Goal: Transaction & Acquisition: Purchase product/service

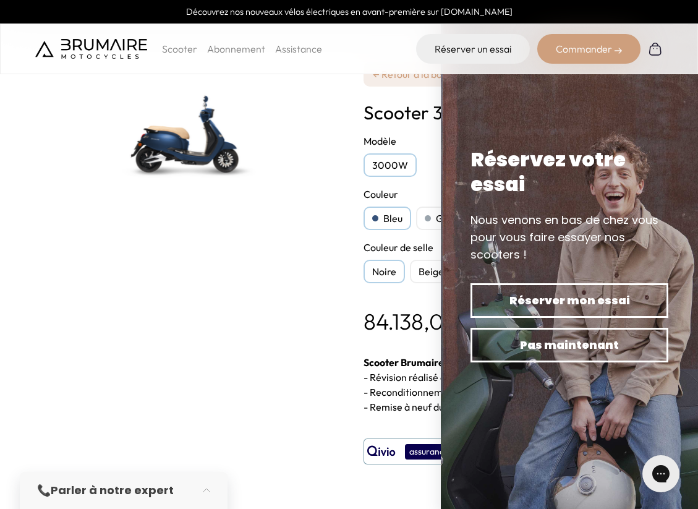
click at [598, 46] on div "Commander" at bounding box center [588, 49] width 103 height 30
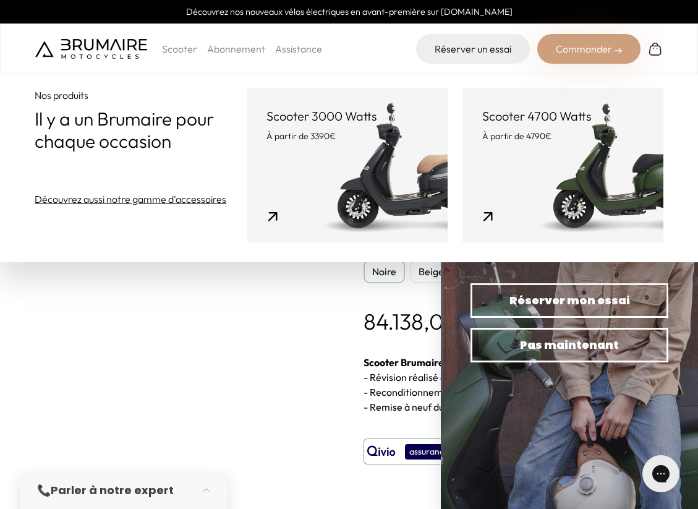
click at [362, 182] on link "Scooter 3000 Watts À partir de 3390€" at bounding box center [347, 165] width 201 height 155
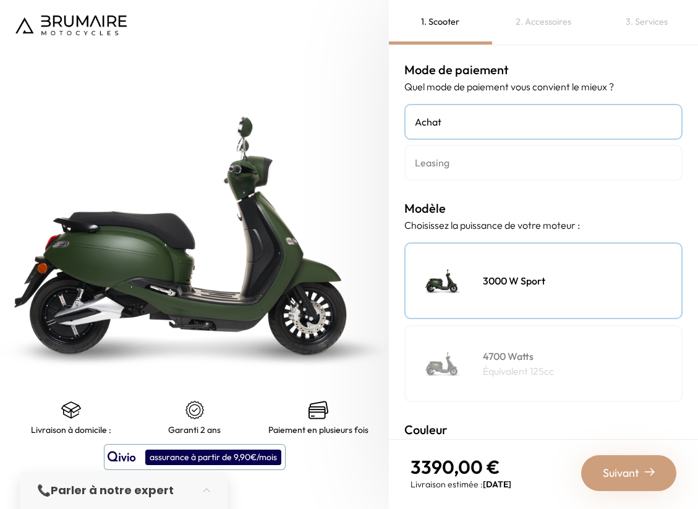
click at [467, 164] on h4 "Leasing" at bounding box center [543, 162] width 257 height 15
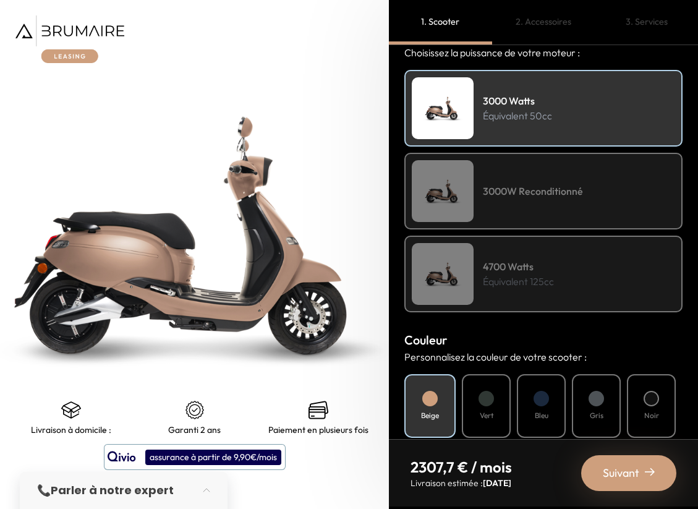
scroll to position [82, 0]
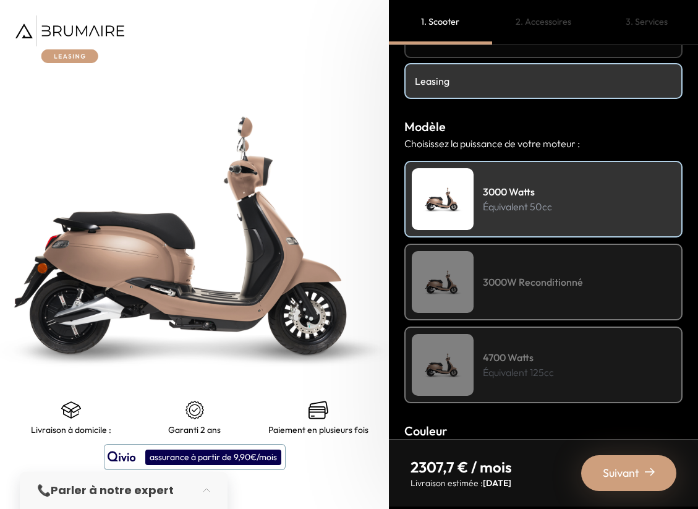
click at [519, 211] on p "Équivalent 50cc" at bounding box center [517, 206] width 69 height 15
click at [507, 265] on div "3000W Reconditionné" at bounding box center [543, 282] width 278 height 77
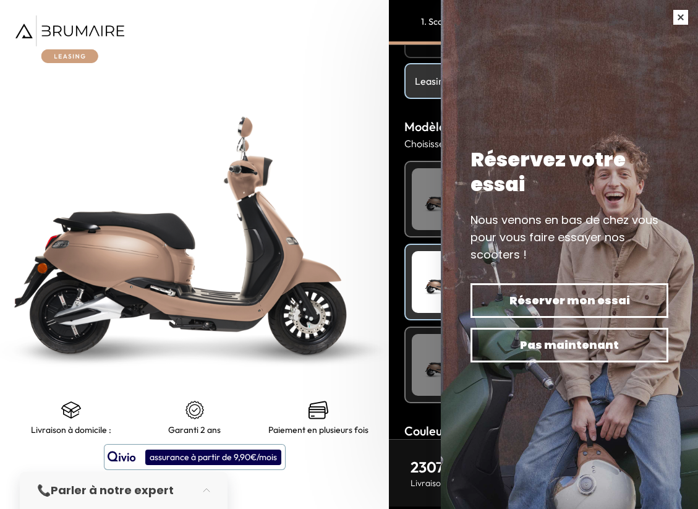
click at [677, 9] on button "button" at bounding box center [680, 17] width 35 height 35
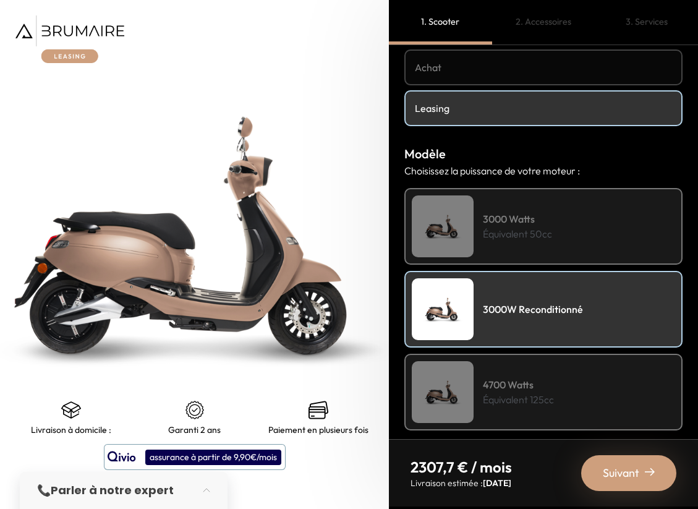
scroll to position [0, 0]
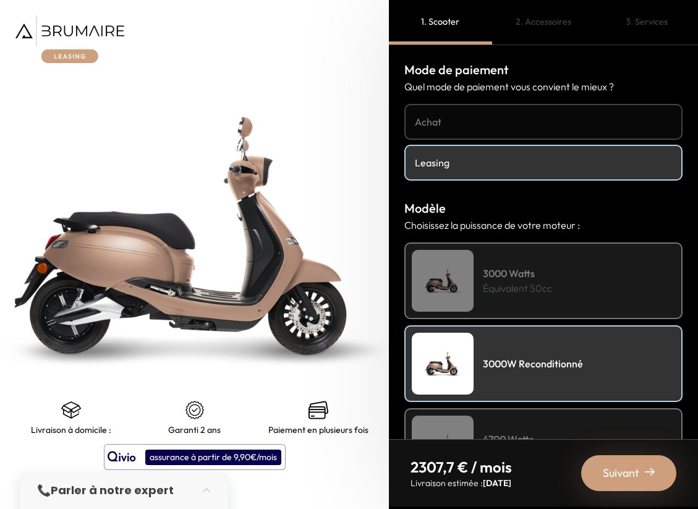
click at [514, 128] on h4 "Achat" at bounding box center [543, 121] width 257 height 15
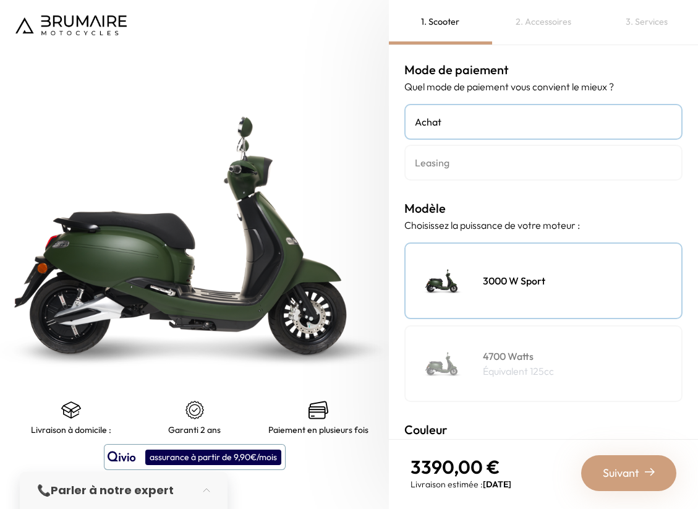
click at [527, 295] on div "3000 W Sport" at bounding box center [543, 280] width 278 height 77
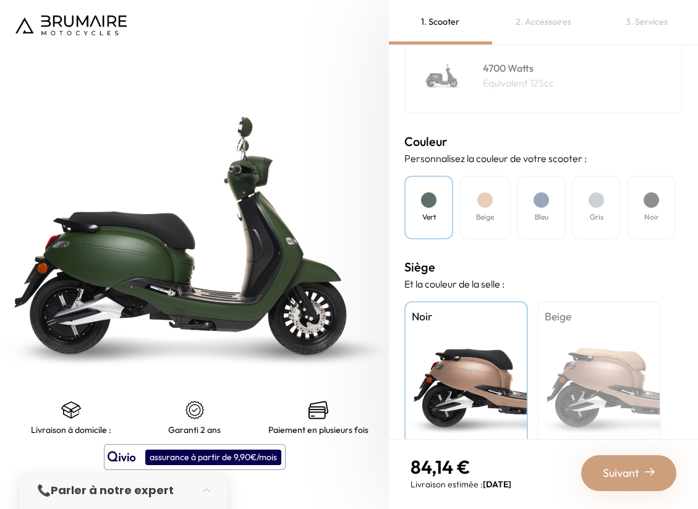
scroll to position [320, 0]
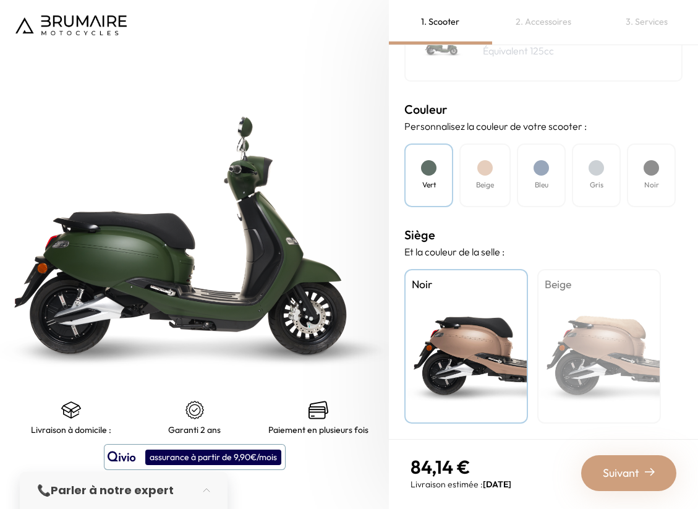
click at [624, 469] on span "Suivant" at bounding box center [621, 472] width 36 height 17
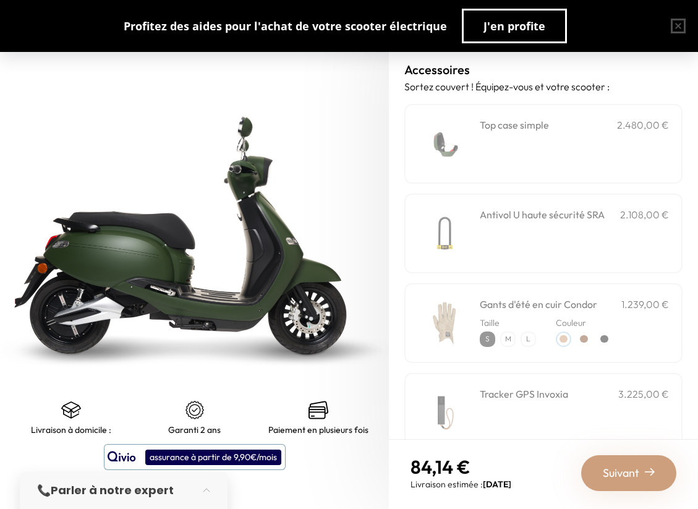
click at [549, 137] on div "Top case simple 2.480,00 € Couleur" at bounding box center [574, 143] width 189 height 53
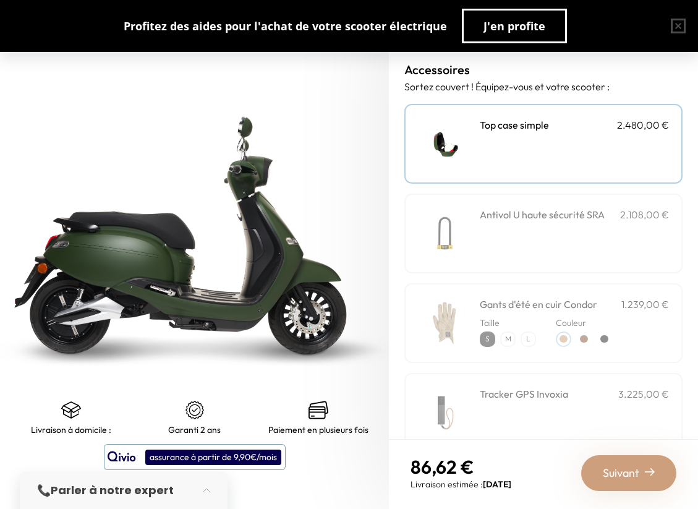
click at [557, 248] on div "Antivol U haute sécurité SRA 2.108,00 €" at bounding box center [574, 233] width 189 height 53
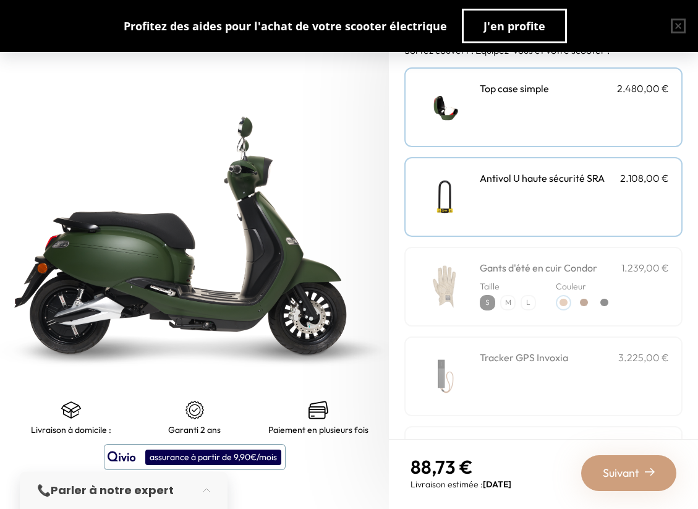
scroll to position [38, 0]
click at [553, 268] on h3 "Gants d'été en cuir Condor" at bounding box center [538, 266] width 117 height 15
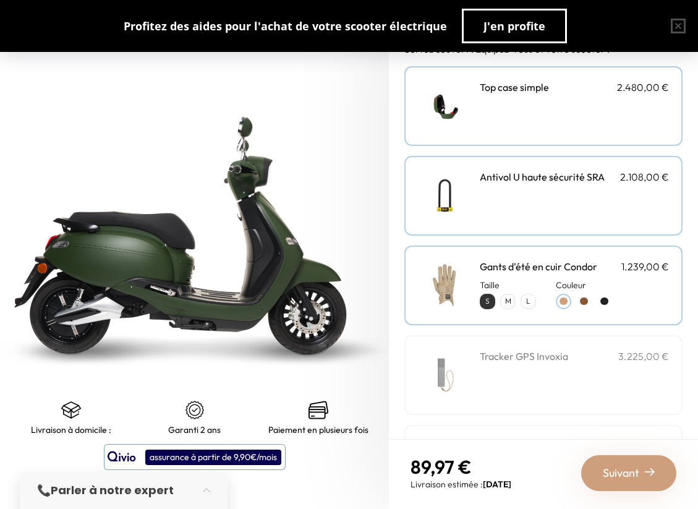
click at [528, 300] on p "L" at bounding box center [528, 301] width 13 height 13
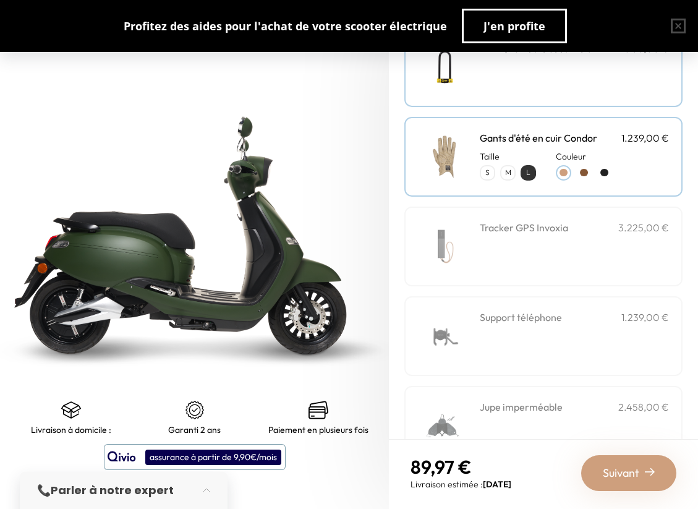
scroll to position [195, 0]
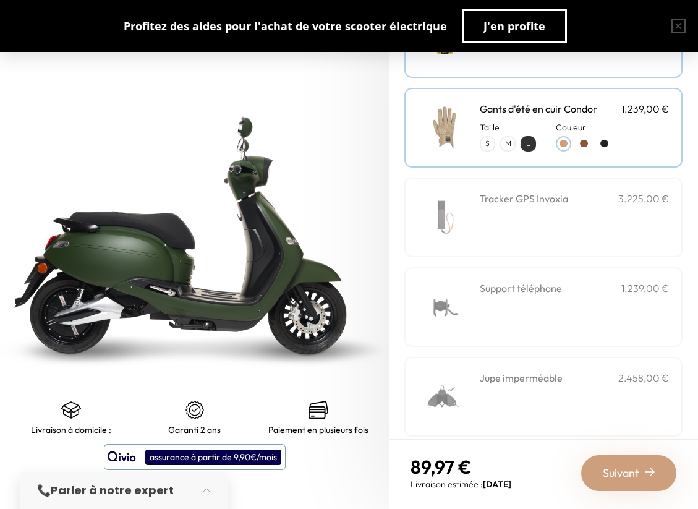
click at [525, 309] on div "Support téléphone 1.239,00 €" at bounding box center [574, 307] width 189 height 53
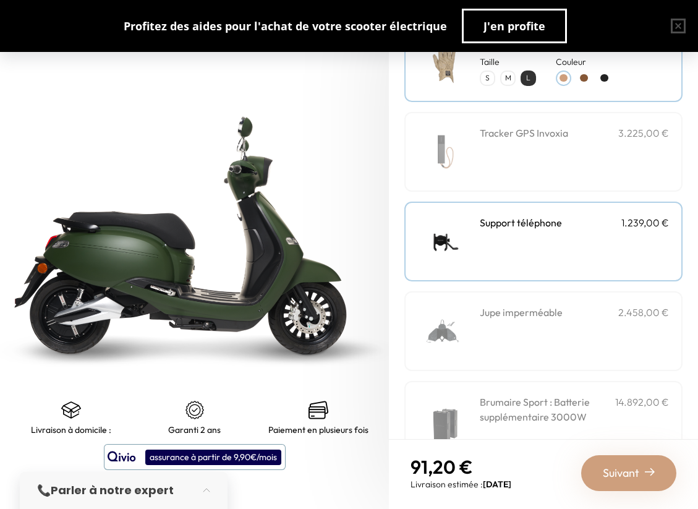
scroll to position [321, 0]
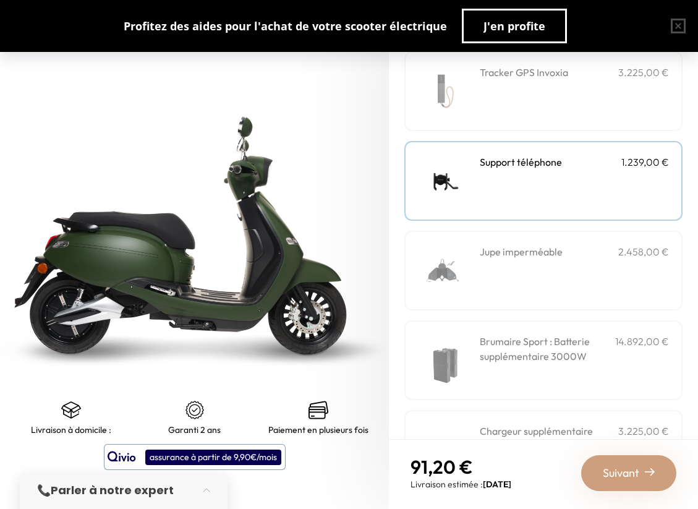
click at [528, 286] on div "Jupe imperméable 2.458,00 €" at bounding box center [574, 270] width 189 height 53
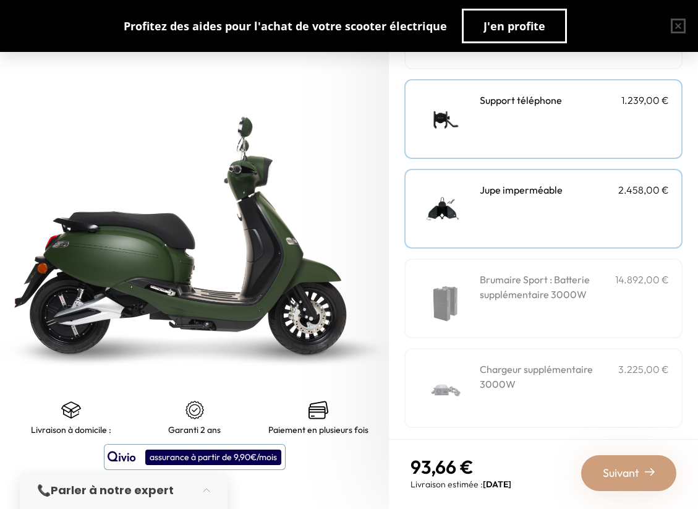
scroll to position [384, 0]
click at [527, 289] on h3 "Brumaire Sport : Batterie supplémentaire 3000W" at bounding box center [547, 286] width 135 height 30
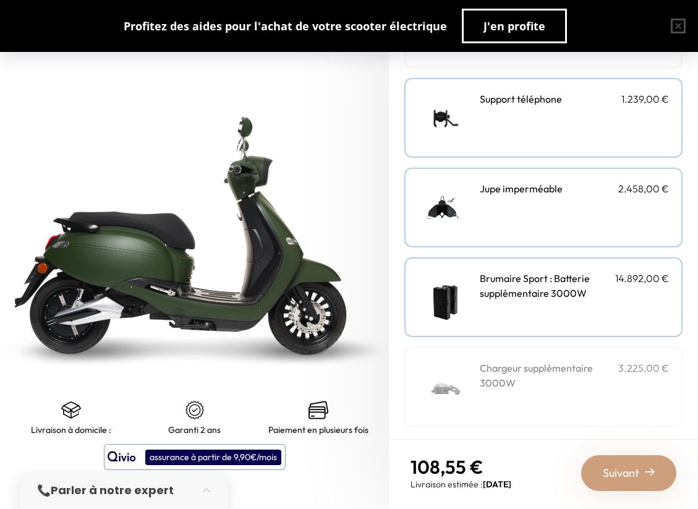
scroll to position [388, 0]
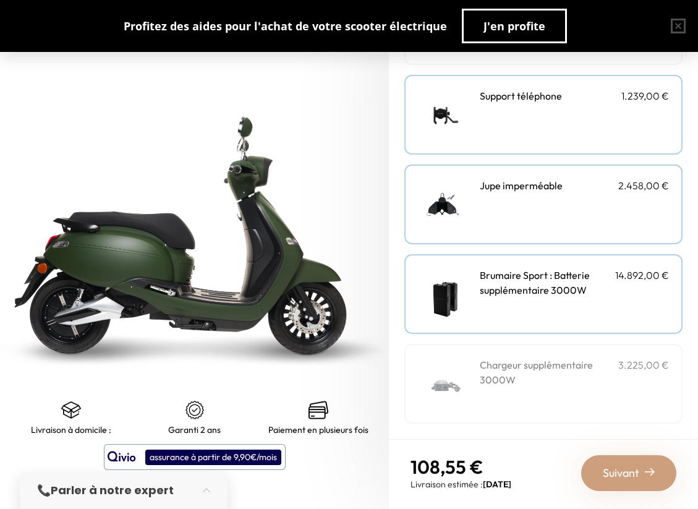
click at [524, 375] on h3 "Chargeur supplémentaire 3000W" at bounding box center [549, 372] width 138 height 30
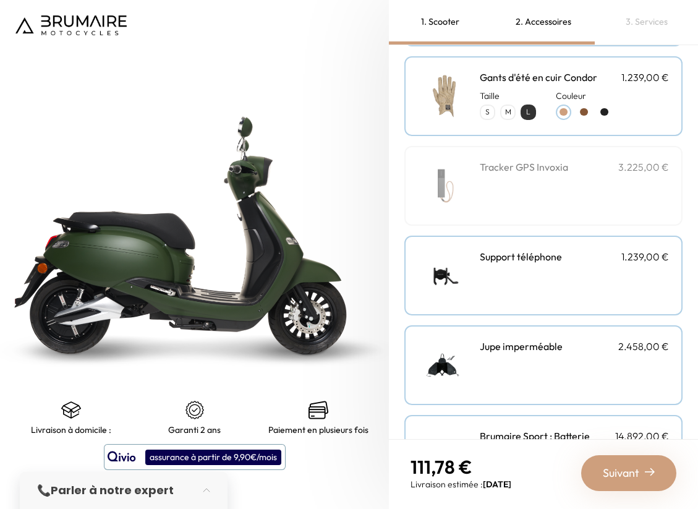
scroll to position [218, 0]
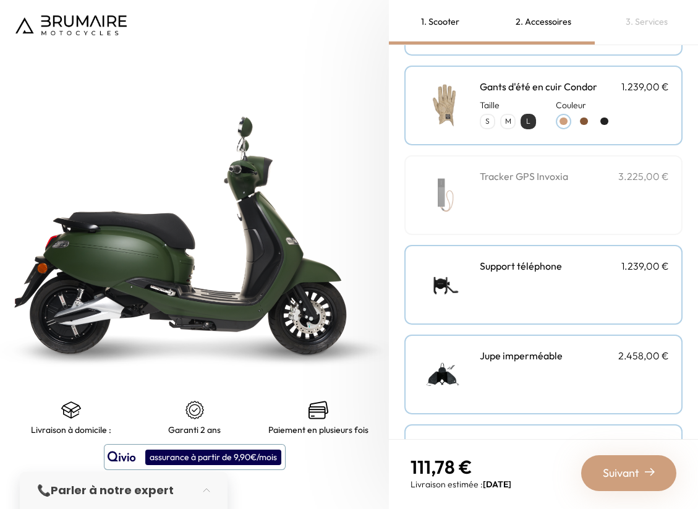
click at [512, 214] on div "Tracker GPS Invoxia 3.225,00 €" at bounding box center [574, 195] width 189 height 53
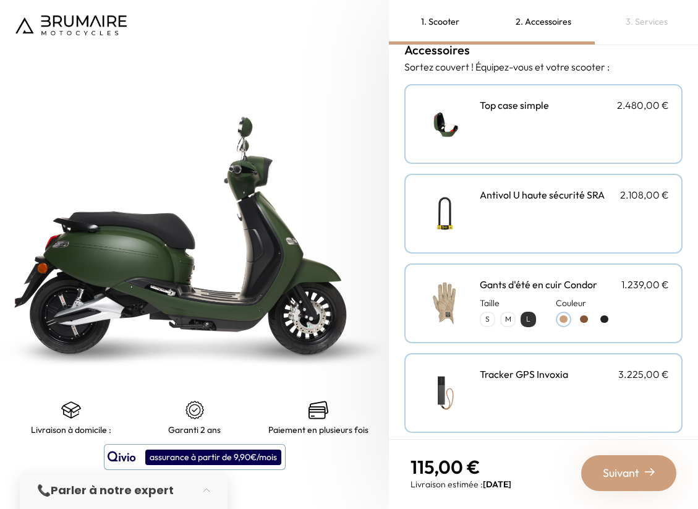
scroll to position [0, 0]
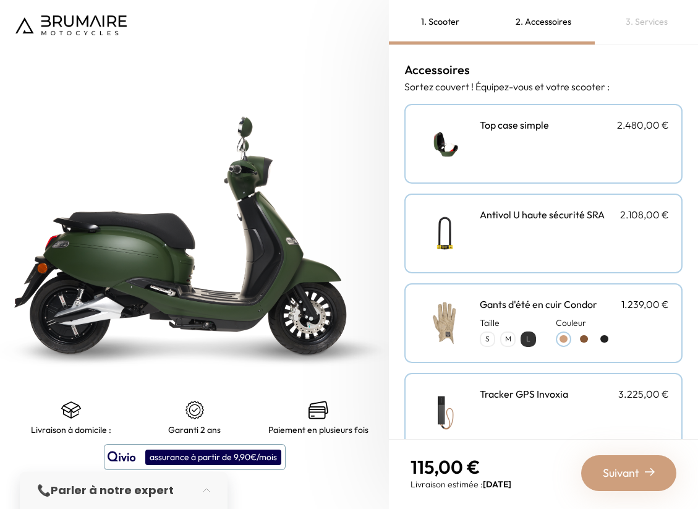
click at [648, 22] on div "3. Services" at bounding box center [646, 22] width 103 height 45
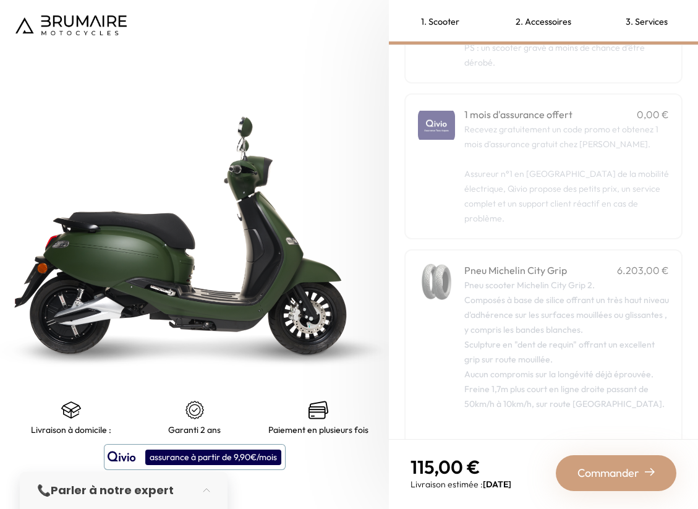
scroll to position [168, 0]
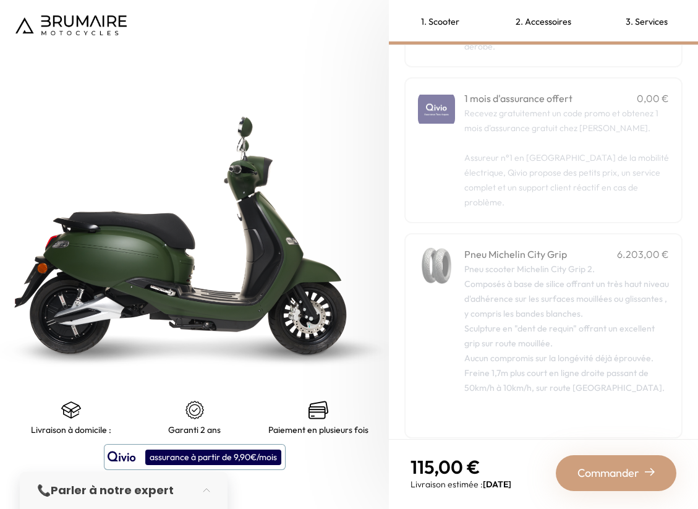
click at [550, 299] on div "Pneu scooter Michelin City Grip 2. Composés à base de silice offrant un très ha…" at bounding box center [566, 342] width 205 height 163
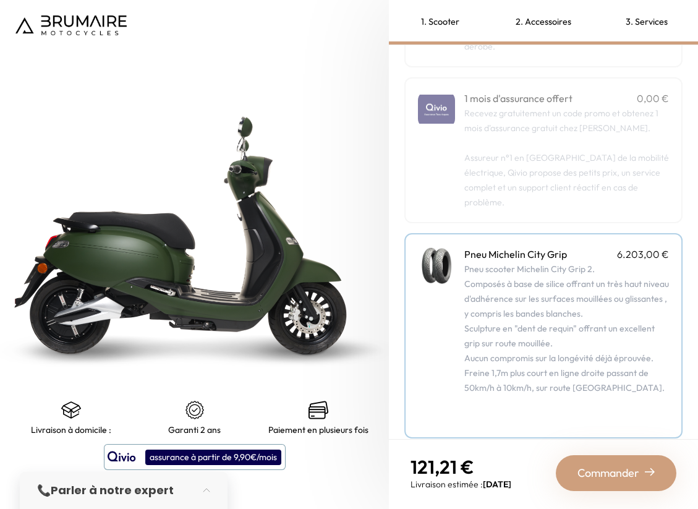
click at [596, 464] on span "Commander" at bounding box center [608, 472] width 62 height 17
